Goal: Transaction & Acquisition: Obtain resource

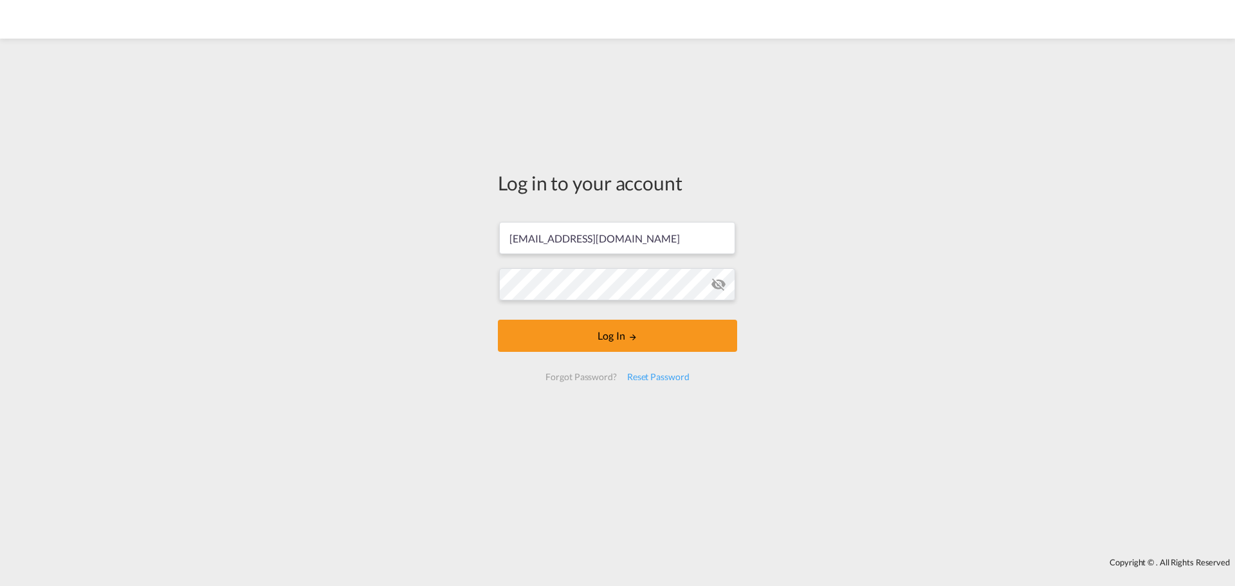
click at [614, 332] on button "Log In" at bounding box center [617, 336] width 239 height 32
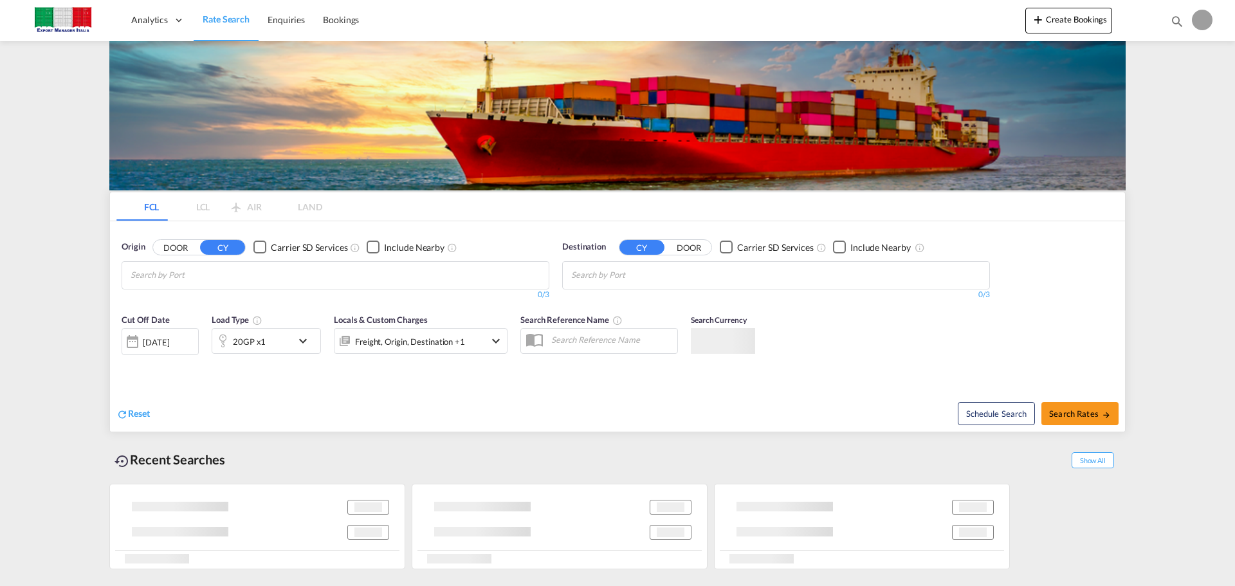
click at [164, 240] on button "DOOR" at bounding box center [175, 247] width 45 height 15
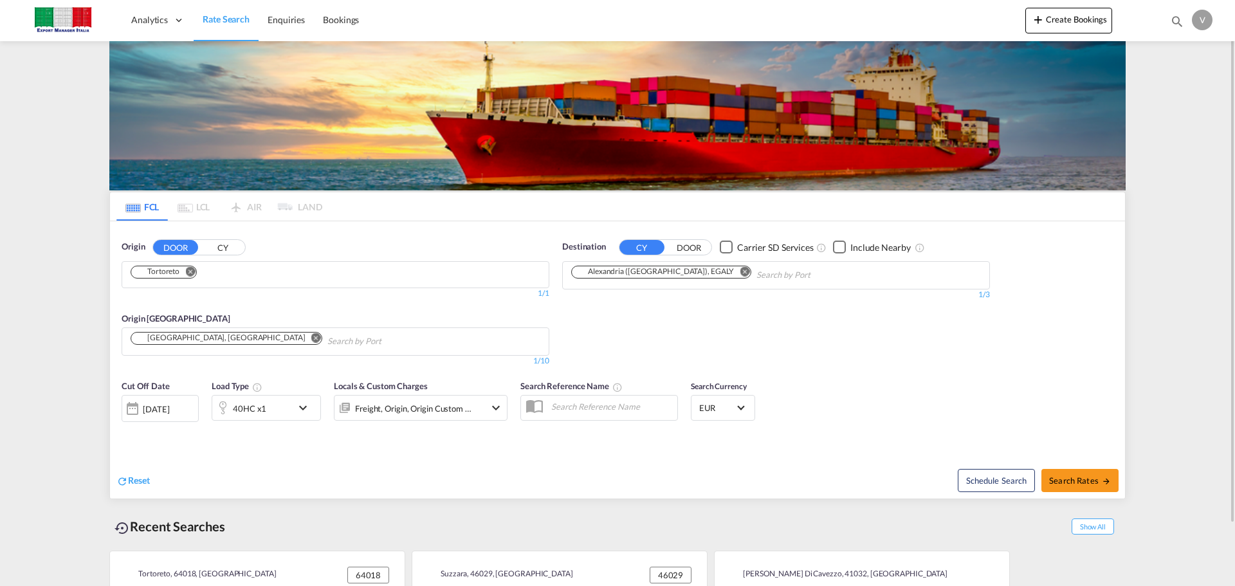
click at [154, 279] on md-chips-wrap "Tortoreto" at bounding box center [168, 273] width 78 height 23
click at [193, 265] on md-chips-wrap "Tortoreto" at bounding box center [168, 273] width 78 height 23
click at [190, 273] on md-icon "Remove" at bounding box center [190, 271] width 10 height 10
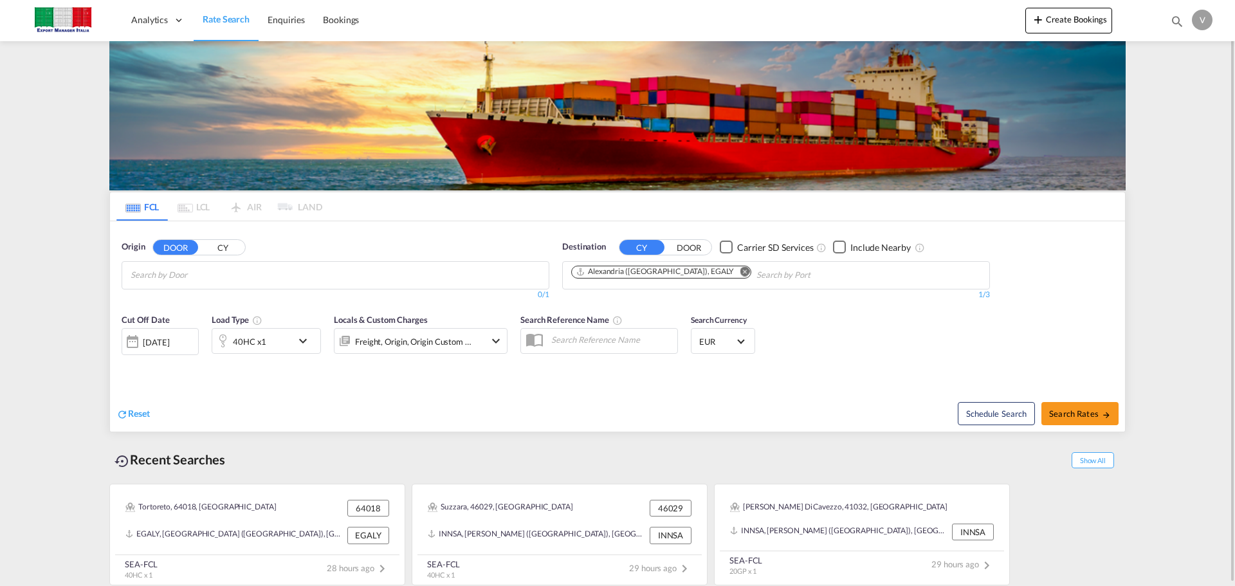
click at [165, 274] on input "Chips input." at bounding box center [192, 275] width 122 height 21
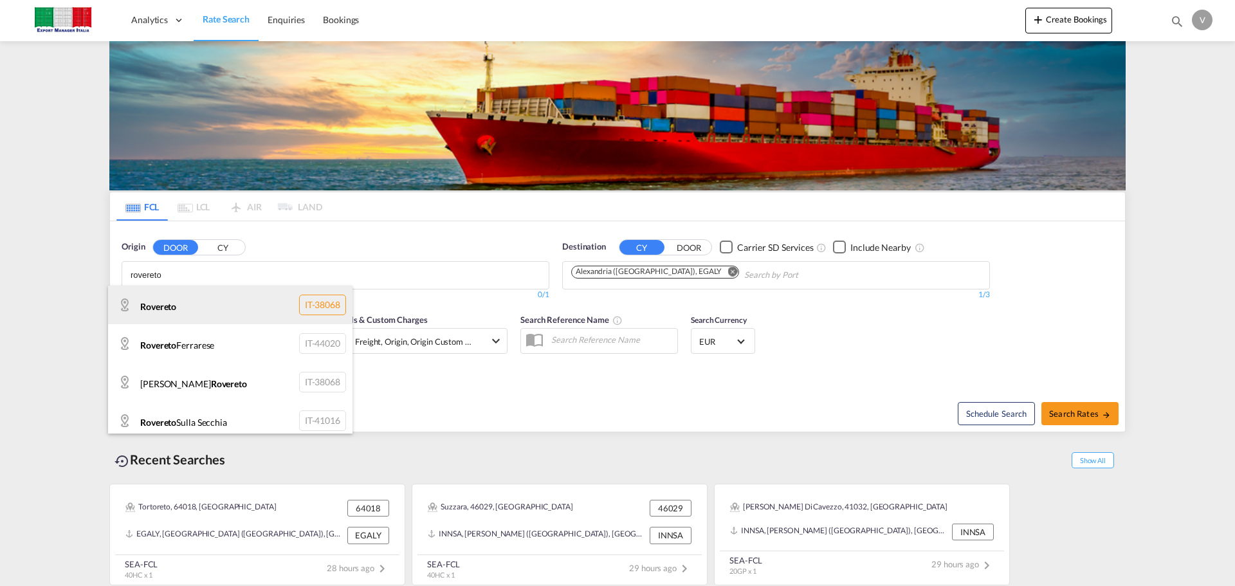
type input "rovereto"
click at [159, 310] on div "Rovereto IT-38068" at bounding box center [230, 304] width 244 height 39
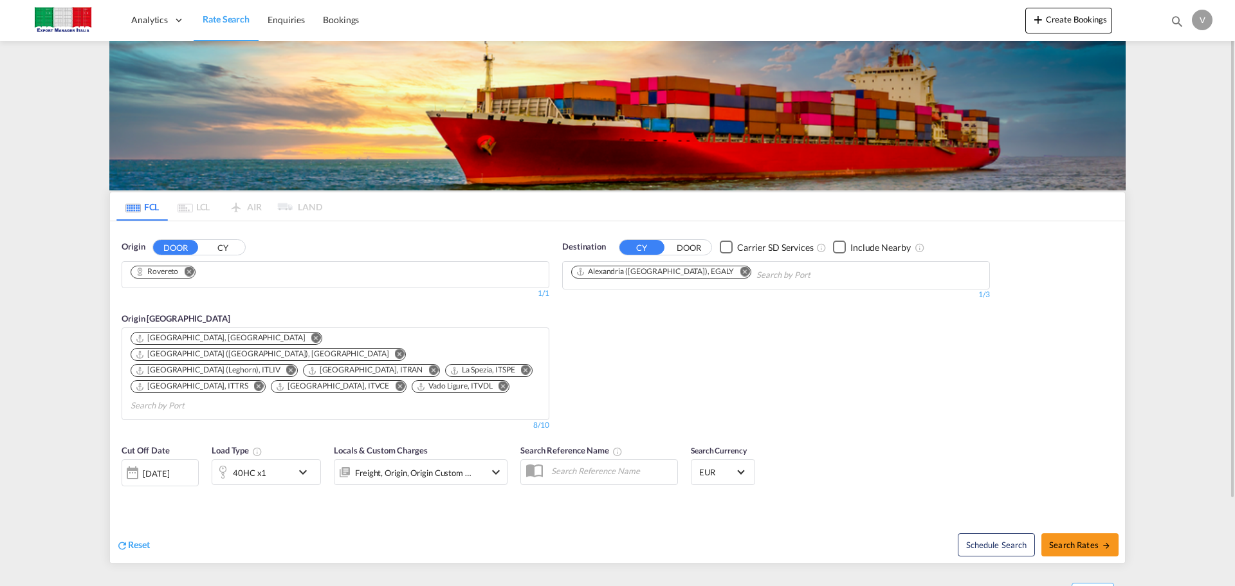
click at [739, 268] on md-icon "Remove" at bounding box center [744, 271] width 10 height 10
click at [610, 273] on body "Analytics Dashboard Rate Search Enquiries Bookings Analytics" at bounding box center [617, 293] width 1235 height 586
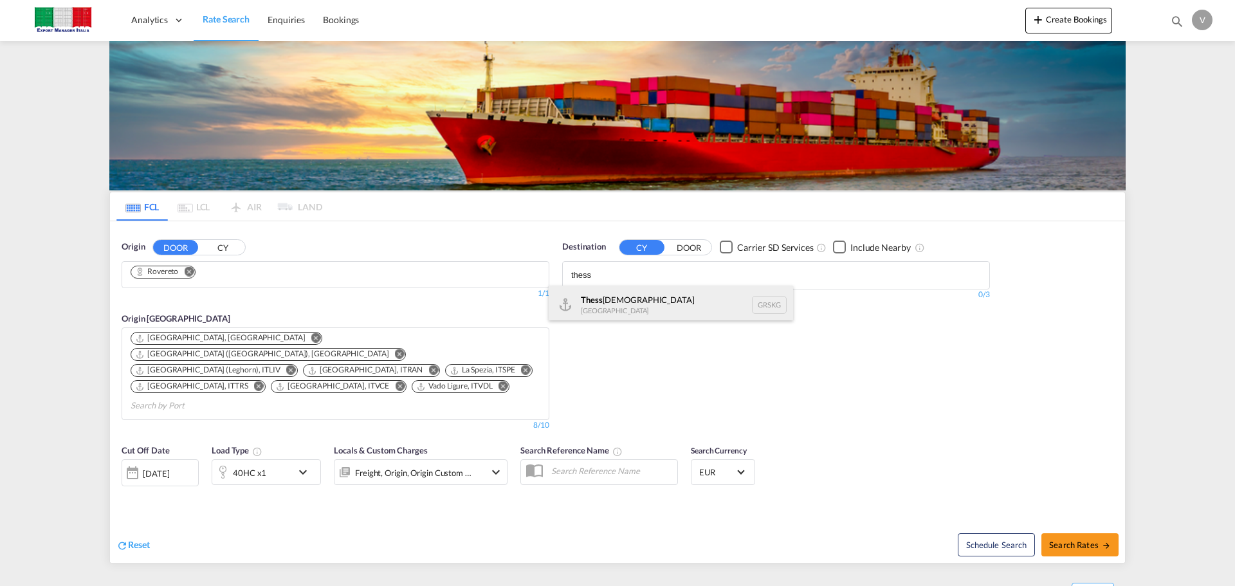
type input "thess"
click at [612, 302] on div "Thess [DEMOGRAPHIC_DATA] Greece [GEOGRAPHIC_DATA]" at bounding box center [670, 304] width 244 height 39
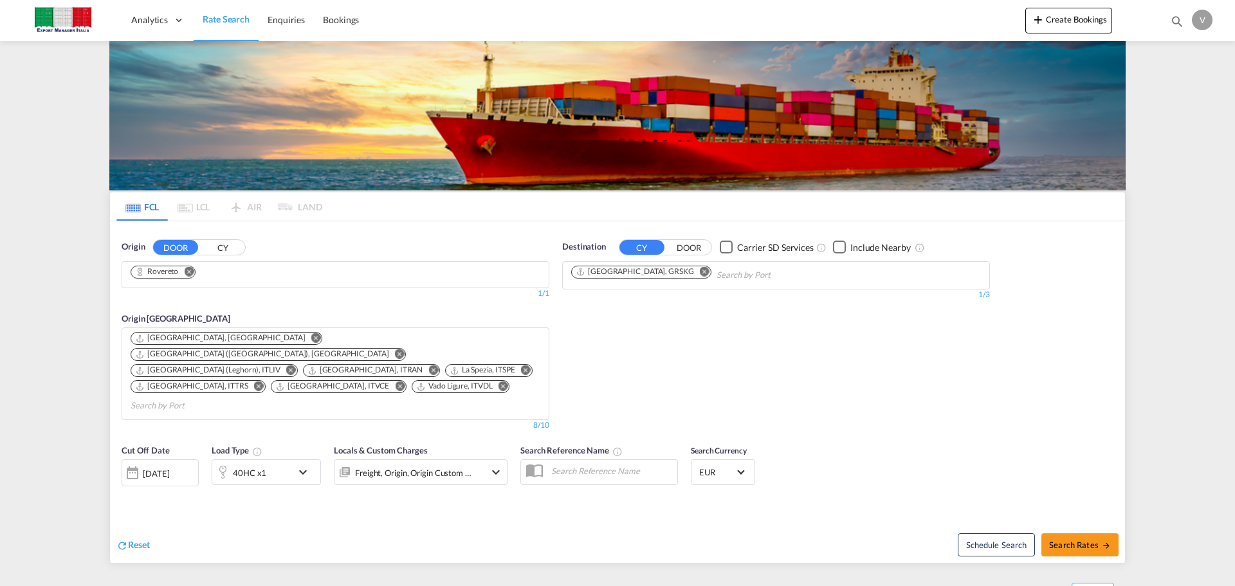
click at [311, 336] on md-icon "Remove" at bounding box center [316, 338] width 10 height 10
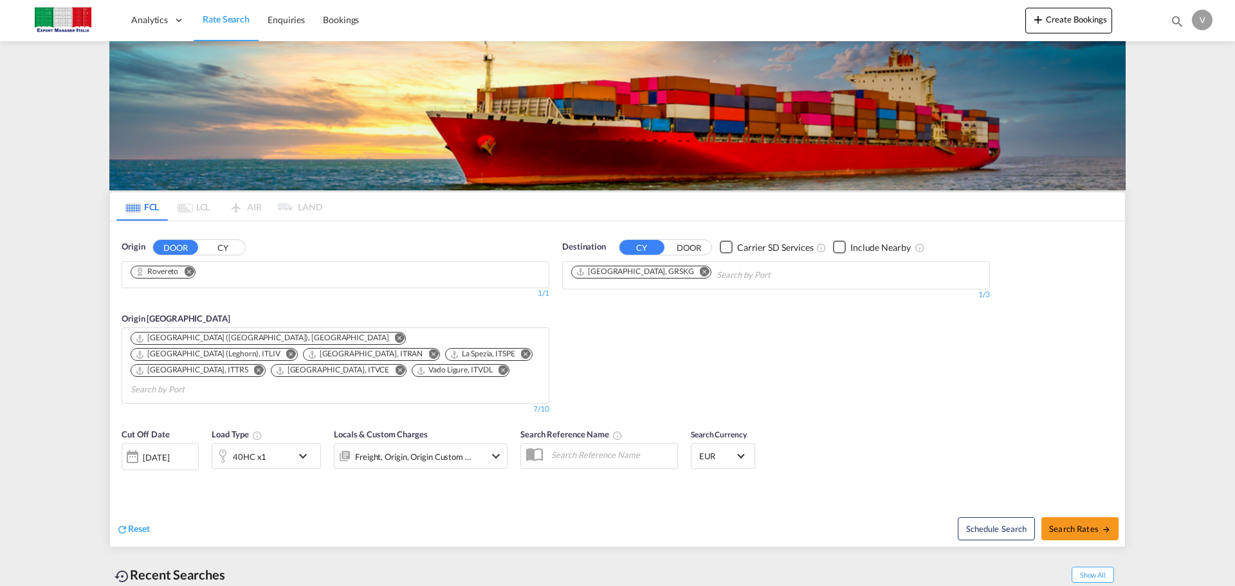
click at [395, 338] on md-icon "Remove" at bounding box center [400, 338] width 10 height 10
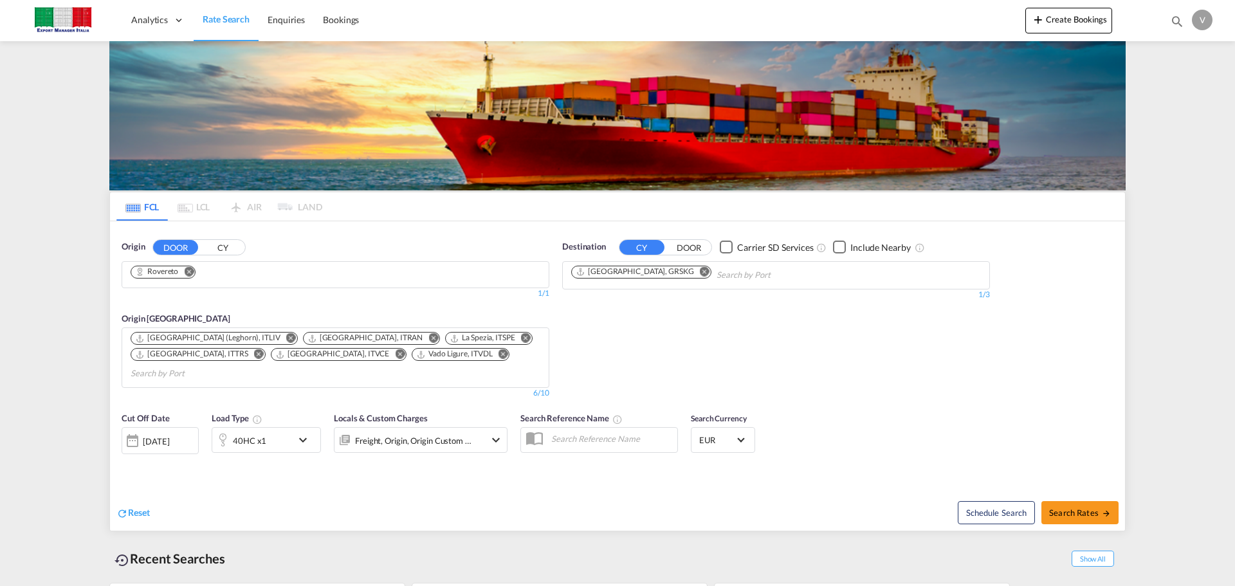
click at [286, 338] on md-icon "Remove" at bounding box center [291, 338] width 10 height 10
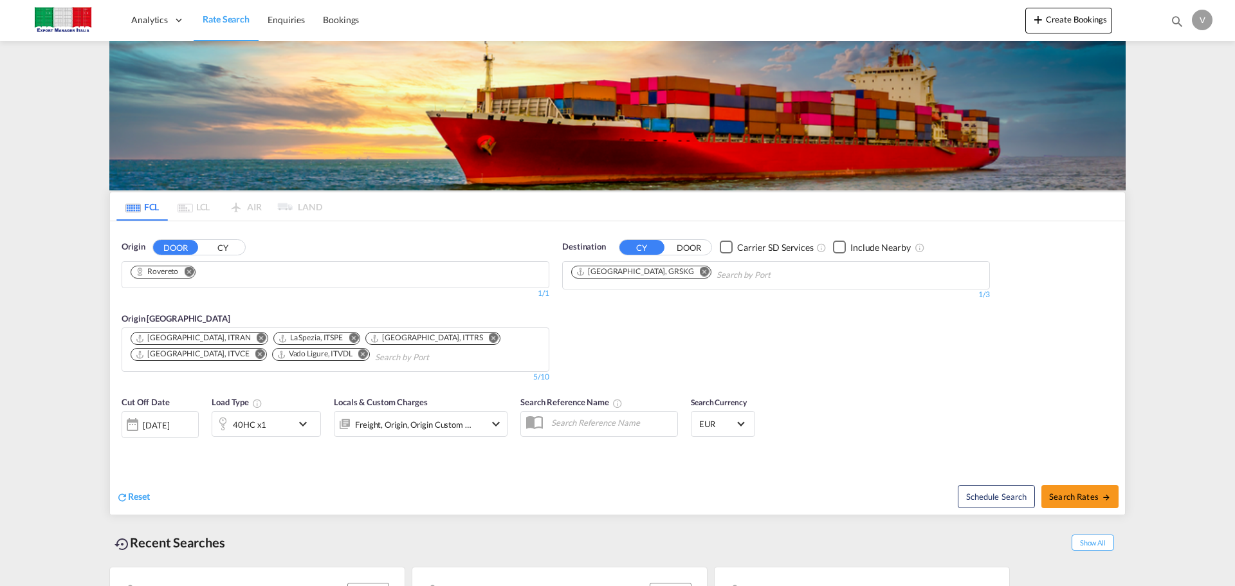
click at [257, 334] on md-icon "Remove" at bounding box center [262, 338] width 10 height 10
click at [213, 334] on md-icon "Remove" at bounding box center [211, 338] width 10 height 10
click at [254, 336] on md-icon "Remove" at bounding box center [259, 338] width 10 height 10
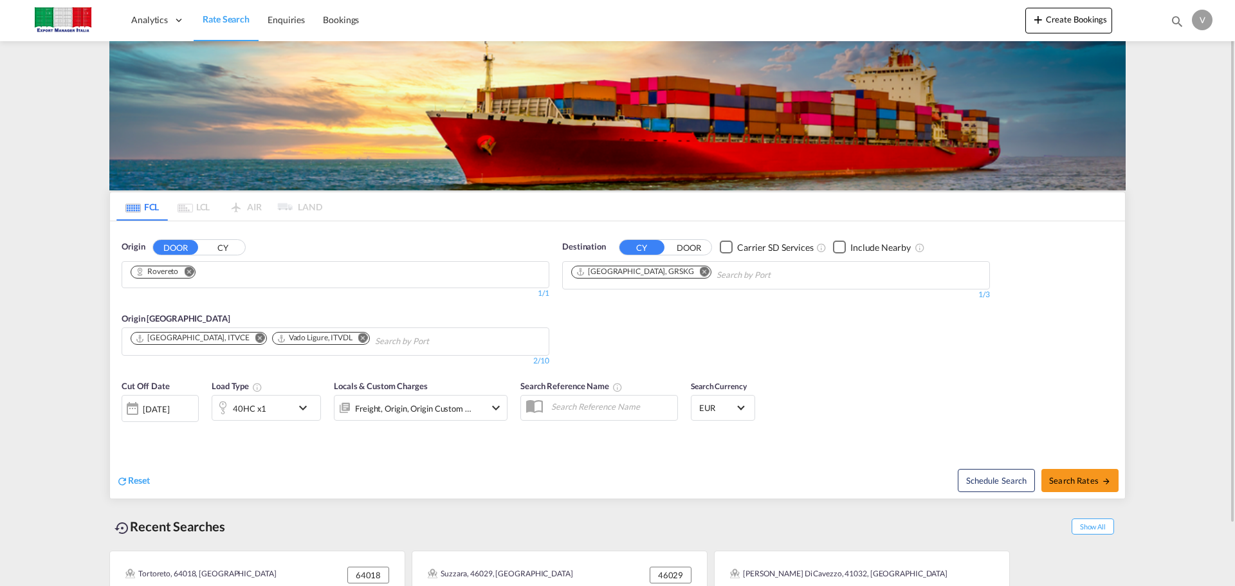
click at [358, 337] on md-icon "Remove" at bounding box center [363, 338] width 10 height 10
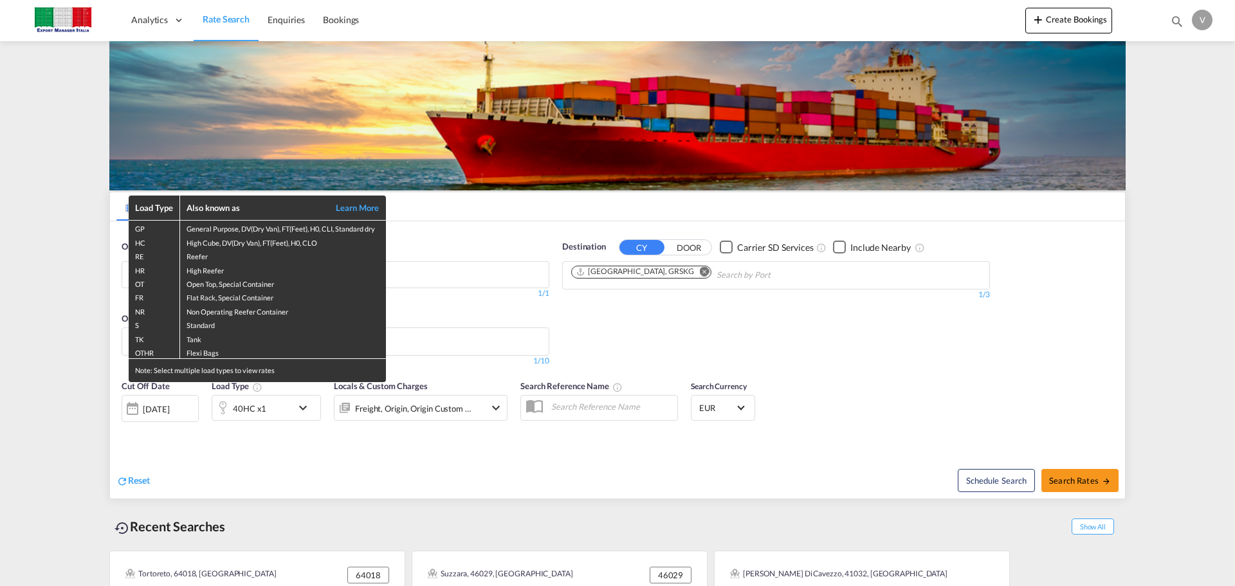
click at [251, 407] on div "Load Type Also known as Learn More GP General Purpose, DV(Dry Van), FT(Feet), H…" at bounding box center [617, 293] width 1235 height 586
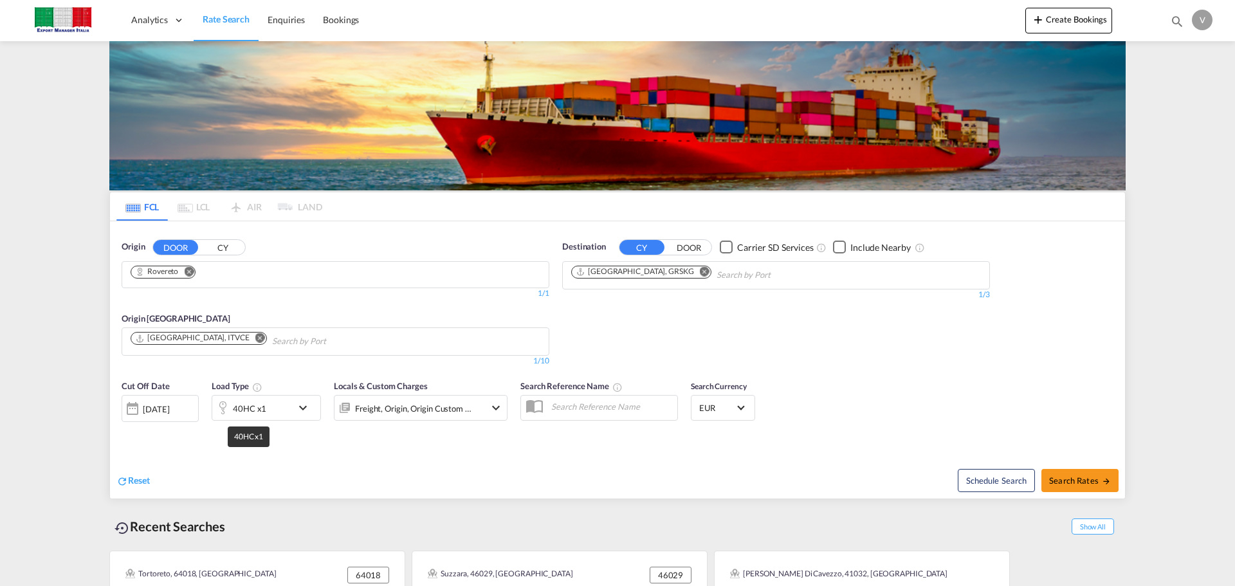
click at [251, 407] on div "40HC x1" at bounding box center [249, 408] width 33 height 18
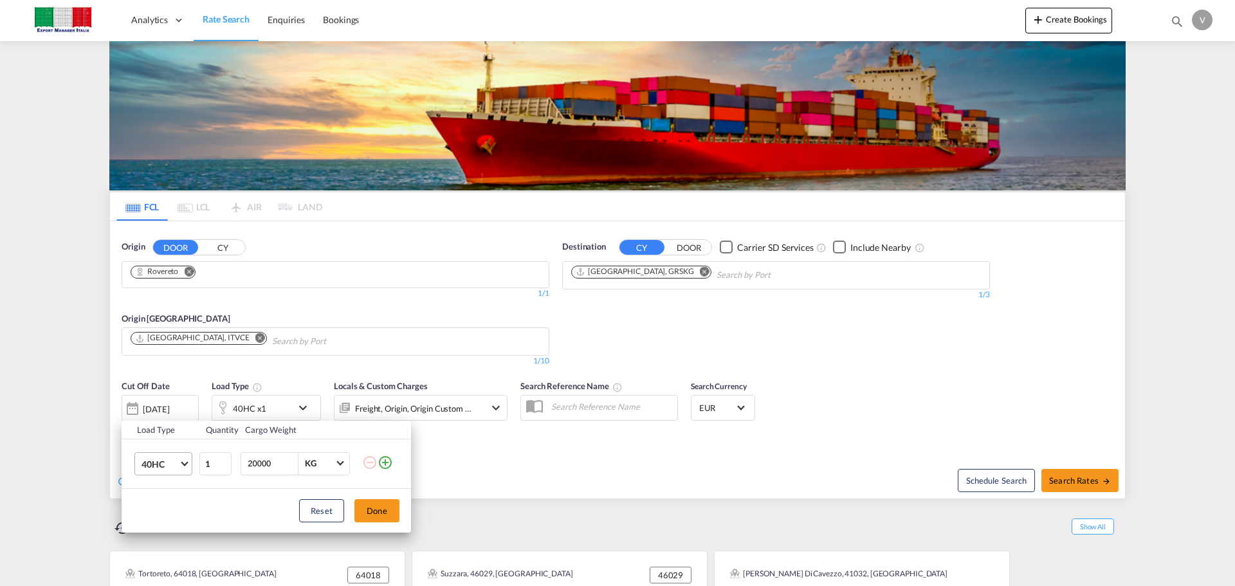
click at [167, 458] on span "40HC" at bounding box center [159, 464] width 37 height 13
click at [169, 404] on md-option "20GP" at bounding box center [174, 401] width 87 height 31
click at [373, 513] on button "Done" at bounding box center [376, 510] width 45 height 23
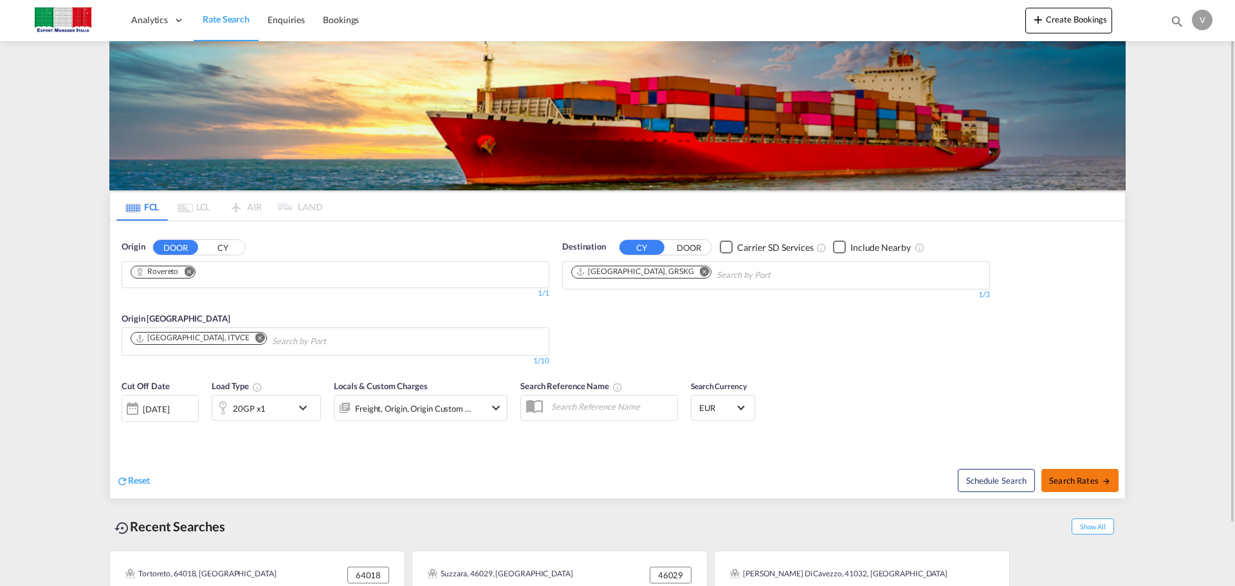
click at [1095, 478] on span "Search Rates" at bounding box center [1080, 480] width 62 height 10
type input "Rovereto to GRSKG / [DATE]"
click at [224, 414] on div at bounding box center [222, 408] width 21 height 26
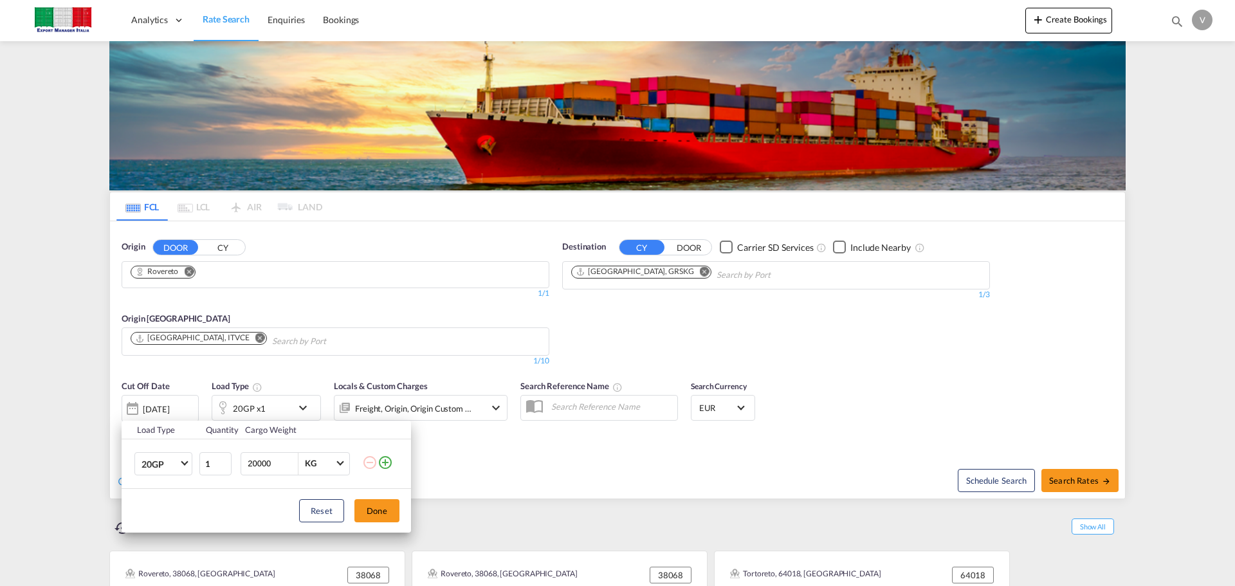
click at [146, 484] on td "20GP 20GP 40GP 40HC 45HC 20RE 40RE 40HR 20OT 40OT 20FR 40FR 40NR 20NR 45S 20TK …" at bounding box center [160, 464] width 77 height 50
click at [150, 467] on span "20GP" at bounding box center [159, 464] width 37 height 13
click at [158, 491] on div "40HC" at bounding box center [153, 492] width 24 height 13
click at [389, 514] on button "Done" at bounding box center [376, 510] width 45 height 23
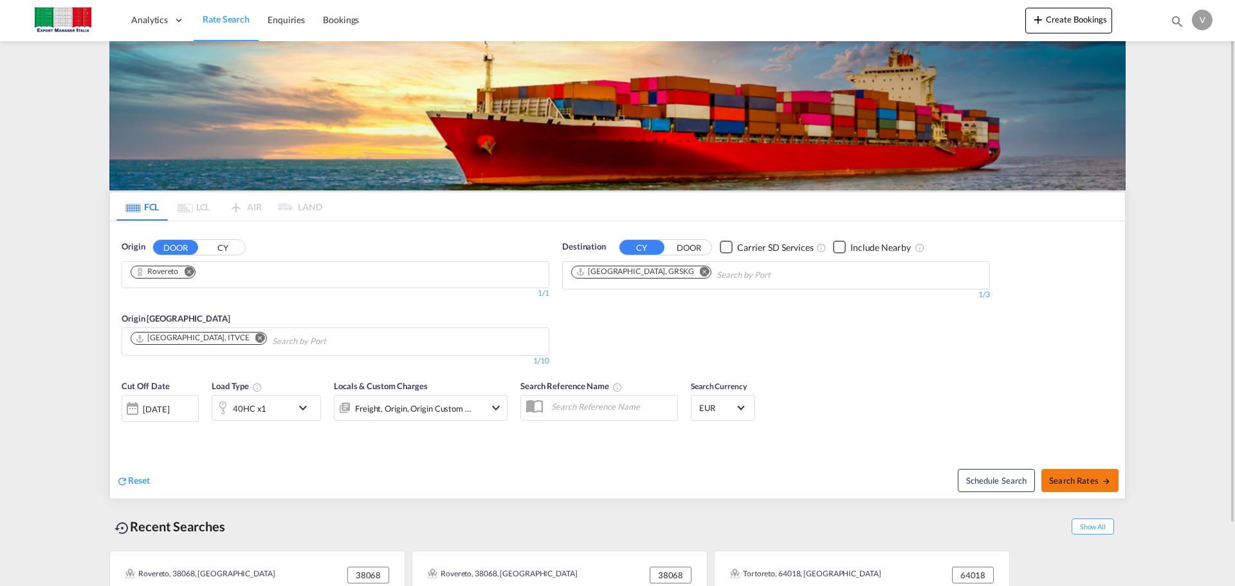
click at [1074, 480] on span "Search Rates" at bounding box center [1080, 480] width 62 height 10
type input "Rovereto to GRSKG / [DATE]"
